Goal: Task Accomplishment & Management: Manage account settings

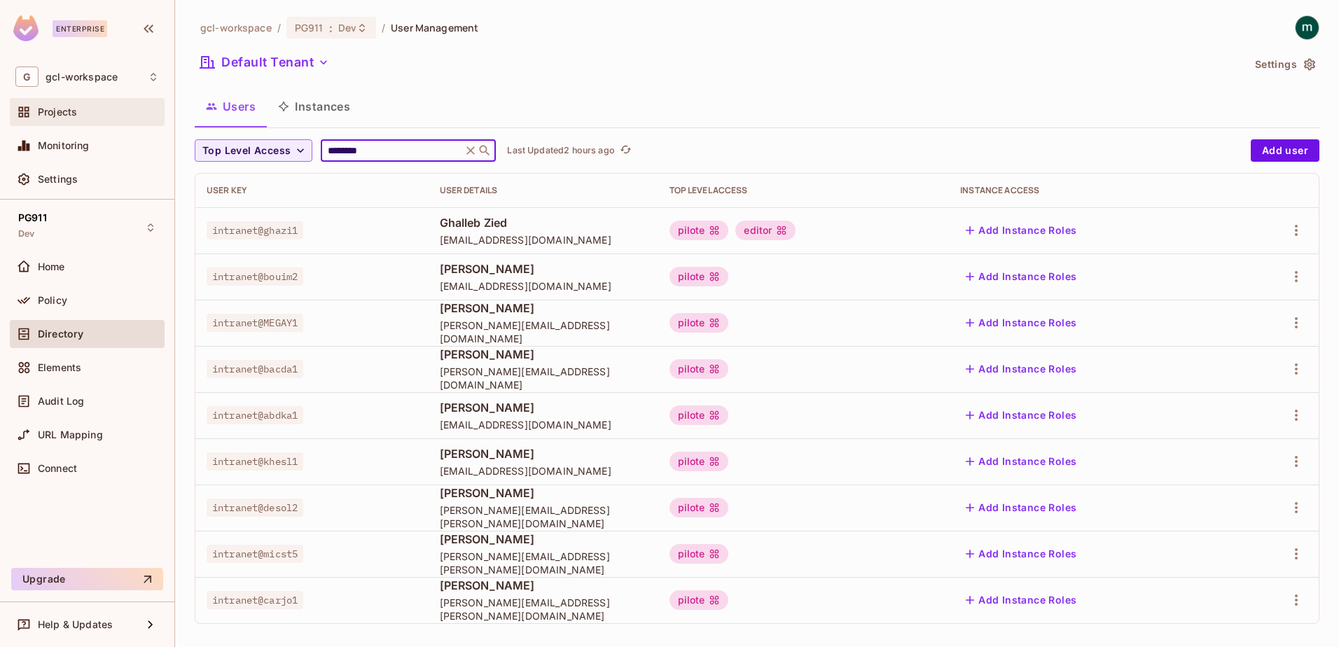
click at [49, 116] on span "Projects" at bounding box center [57, 111] width 39 height 11
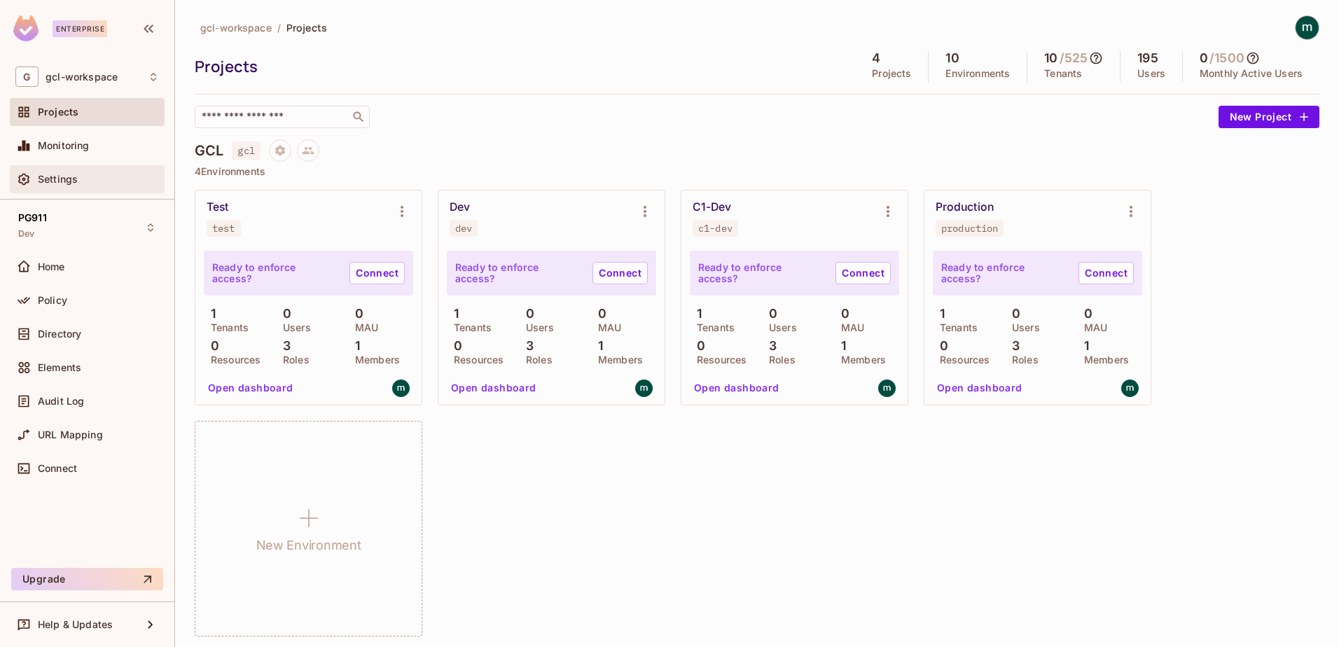
click at [47, 176] on span "Settings" at bounding box center [58, 179] width 40 height 11
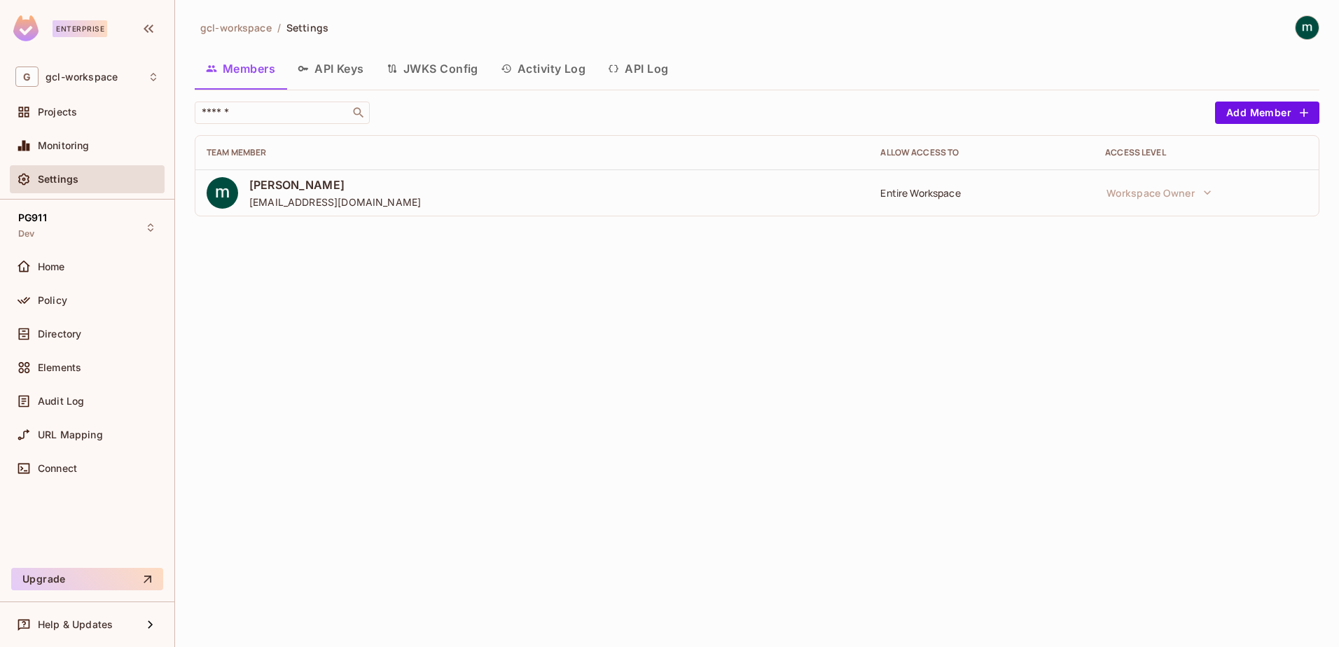
click at [336, 67] on button "API Keys" at bounding box center [330, 68] width 89 height 35
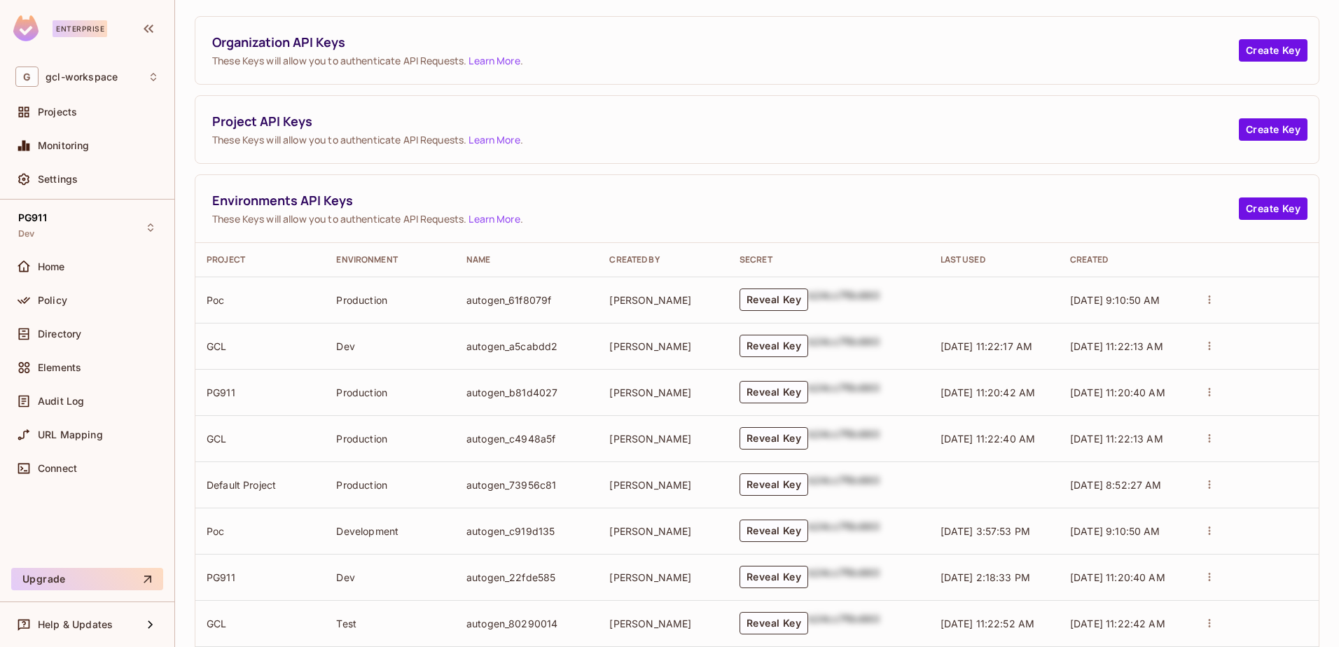
scroll to position [210, 0]
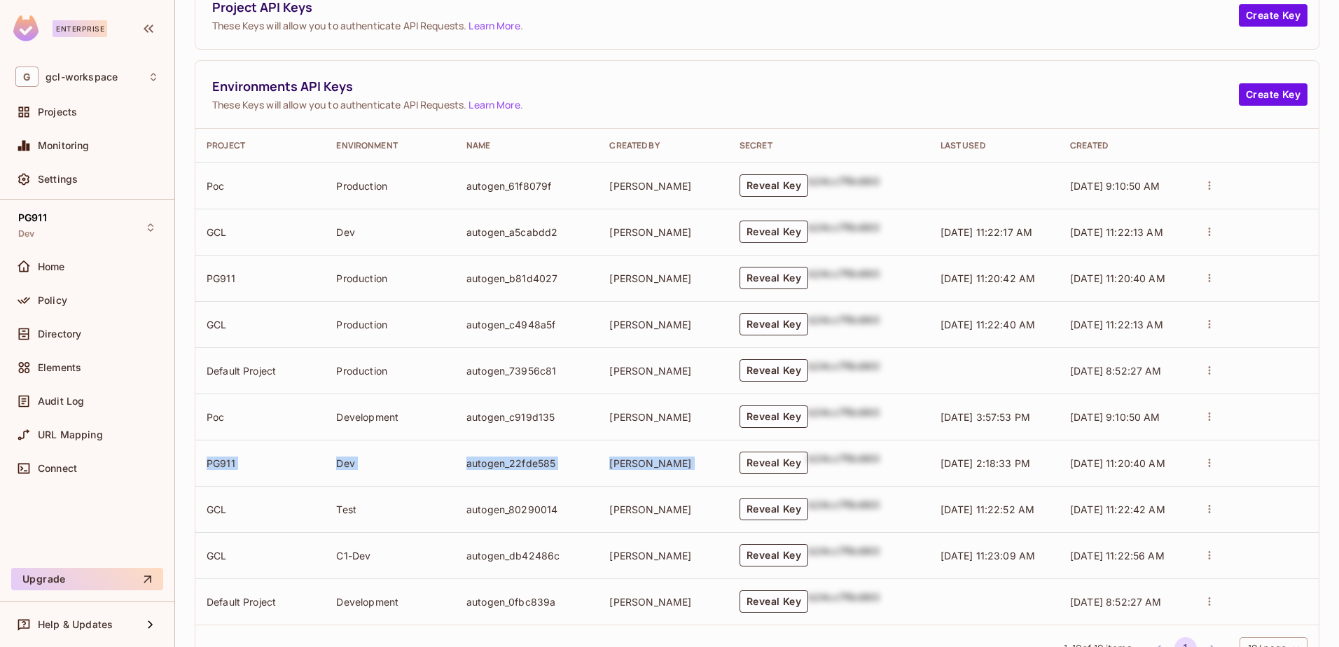
drag, startPoint x: 204, startPoint y: 463, endPoint x: 797, endPoint y: 452, distance: 593.1
click at [797, 452] on tr "PG911 Dev autogen_22fde585 [PERSON_NAME] Reveal Key b24cc7f8c660 [DATE] 2:18:33…" at bounding box center [756, 463] width 1123 height 46
drag, startPoint x: 797, startPoint y: 452, endPoint x: 747, endPoint y: 474, distance: 54.9
click at [755, 468] on button "Reveal Key" at bounding box center [773, 463] width 69 height 22
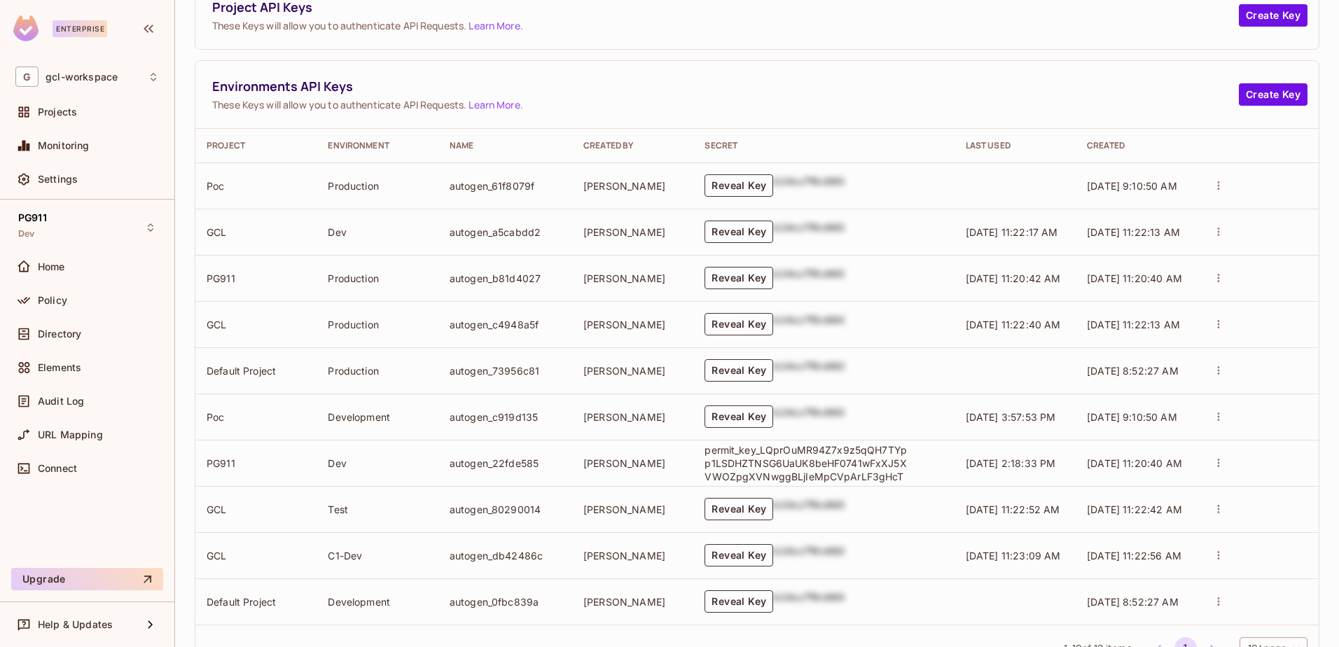
click at [758, 465] on p "permit_key_LQprOuMR94Z7x9z5qQH7TYpp1LSDHZTNSG6UaUK8beHF0741wFxXJ5XVWOZpgXVNwggB…" at bounding box center [805, 463] width 203 height 40
drag, startPoint x: 700, startPoint y: 449, endPoint x: 902, endPoint y: 480, distance: 204.0
click at [902, 480] on p "permit_key_LQprOuMR94Z7x9z5qQH7TYpp1LSDHZTNSG6UaUK8beHF0741wFxXJ5XVWOZpgXVNwggB…" at bounding box center [805, 463] width 203 height 40
click at [672, 459] on td "[PERSON_NAME]" at bounding box center [632, 463] width 121 height 46
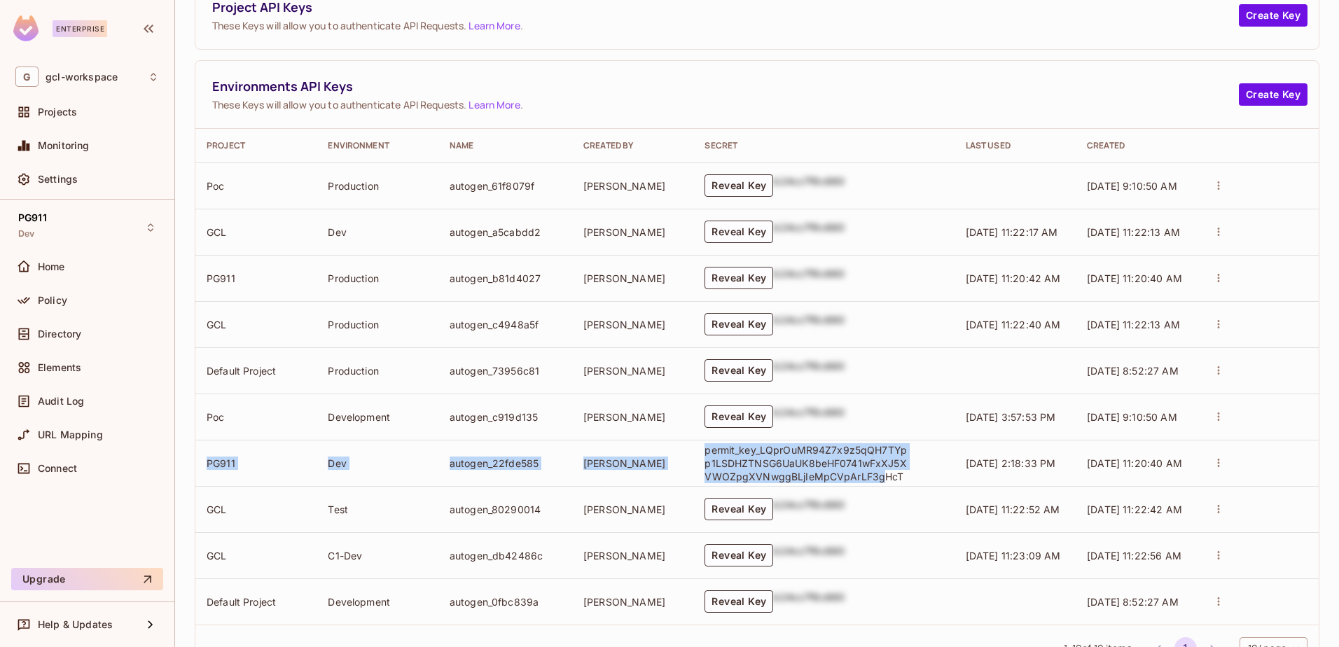
drag, startPoint x: 206, startPoint y: 465, endPoint x: 875, endPoint y: 480, distance: 669.5
click at [874, 481] on tr "PG911 Dev autogen_22fde585 [PERSON_NAME] permit_key_LQprOuMR94Z7x9z5qQH7TYpp1LS…" at bounding box center [756, 463] width 1123 height 46
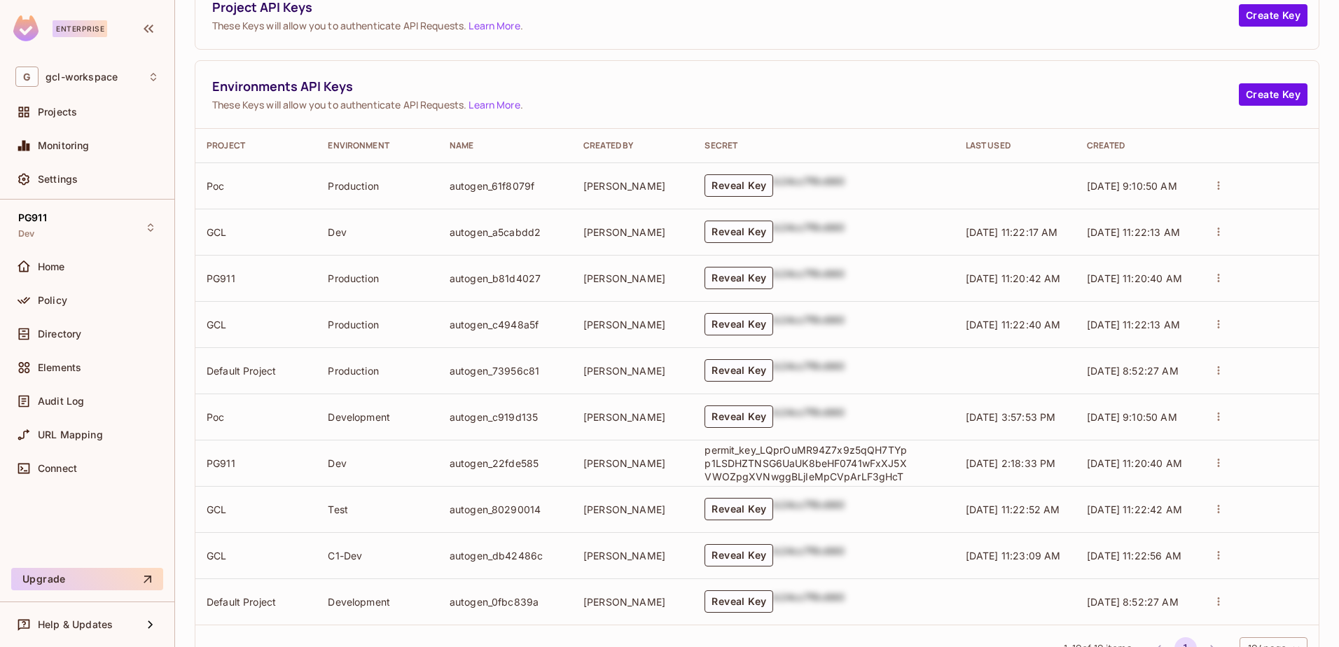
click at [886, 502] on div "Reveal Key b24cc7f8c660" at bounding box center [823, 509] width 238 height 22
click at [262, 484] on td "PG911" at bounding box center [255, 463] width 121 height 46
click at [324, 459] on td "Dev" at bounding box center [376, 463] width 121 height 46
drag, startPoint x: 202, startPoint y: 461, endPoint x: 417, endPoint y: 463, distance: 214.9
click at [410, 463] on tr "PG911 Dev autogen_22fde585 [PERSON_NAME] permit_key_LQprOuMR94Z7x9z5qQH7TYpp1LS…" at bounding box center [756, 463] width 1123 height 46
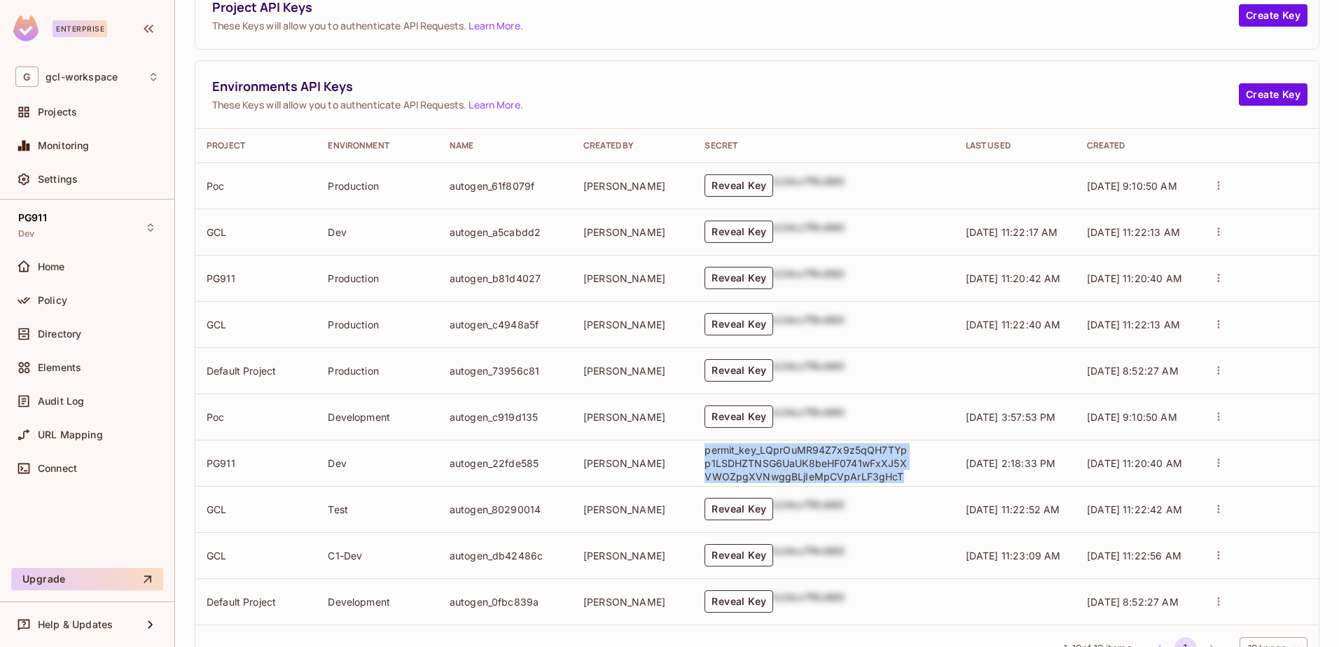
drag, startPoint x: 697, startPoint y: 450, endPoint x: 921, endPoint y: 478, distance: 226.5
click at [921, 478] on td "permit_key_LQprOuMR94Z7x9z5qQH7TYpp1LSDHZTNSG6UaUK8beHF0741wFxXJ5XVWOZpgXVNwggB…" at bounding box center [823, 463] width 260 height 46
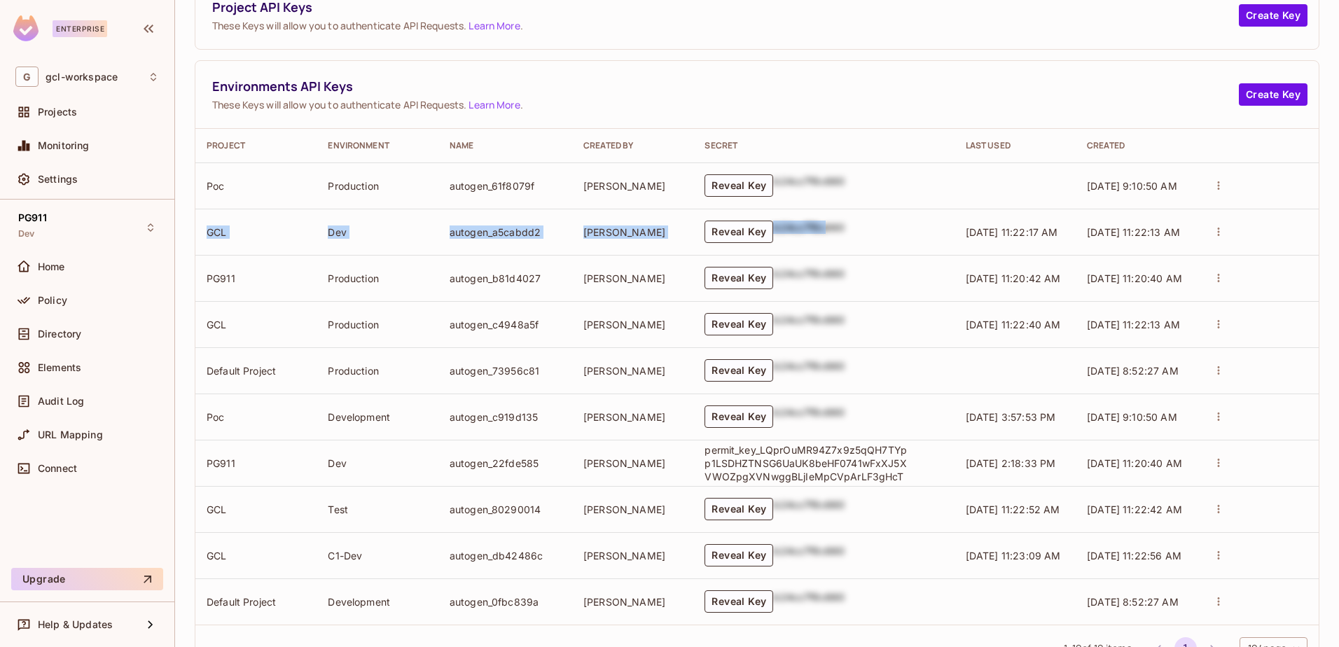
drag, startPoint x: 209, startPoint y: 232, endPoint x: 818, endPoint y: 224, distance: 609.2
click at [818, 224] on tr "GCL Dev autogen_a5cabdd2 [PERSON_NAME] Reveal Key b24cc7f8c660 [DATE] 11:22:17 …" at bounding box center [756, 232] width 1123 height 46
drag, startPoint x: 818, startPoint y: 224, endPoint x: 732, endPoint y: 236, distance: 86.9
click at [732, 236] on button "Reveal Key" at bounding box center [738, 232] width 69 height 22
click at [747, 231] on p "permit_key_WHbC7tj4C5goKXsYEMJnPDVC70EzINdSDw4z7Gbd2AQmn4N78tnHn7m0ovMlUYYsb8sx…" at bounding box center [805, 232] width 203 height 40
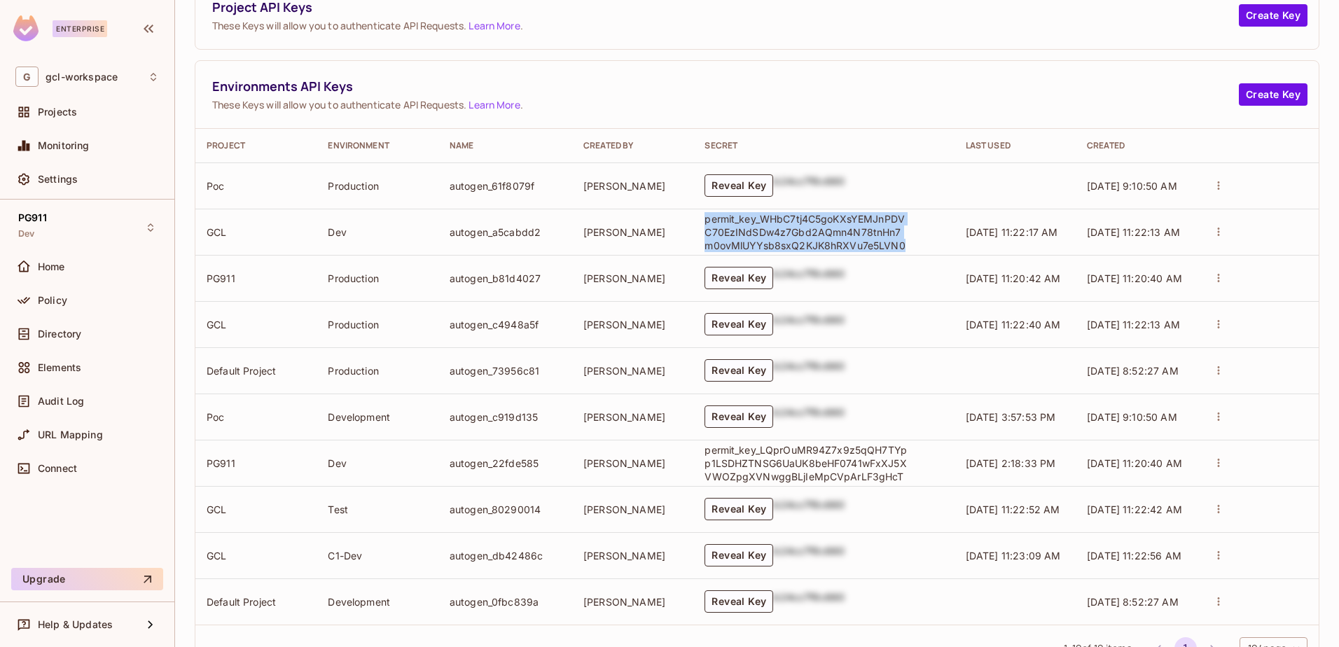
drag, startPoint x: 710, startPoint y: 222, endPoint x: 919, endPoint y: 246, distance: 210.1
click at [919, 246] on td "permit_key_WHbC7tj4C5goKXsYEMJnPDVC70EzINdSDw4z7Gbd2AQmn4N78tnHn7m0ovMlUYYsb8sx…" at bounding box center [823, 232] width 260 height 46
click at [704, 219] on p "permit_key_WHbC7tj4C5goKXsYEMJnPDVC70EzINdSDw4z7Gbd2AQmn4N78tnHn7m0ovMlUYYsb8sx…" at bounding box center [805, 232] width 203 height 40
click at [741, 235] on p "permit_key_WHbC7tj4C5goKXsYEMJnPDVC70EzINdSDw4z7Gbd2AQmn4N78tnHn7m0ovMlUYYsb8sx…" at bounding box center [805, 232] width 203 height 40
